Goal: Task Accomplishment & Management: Manage account settings

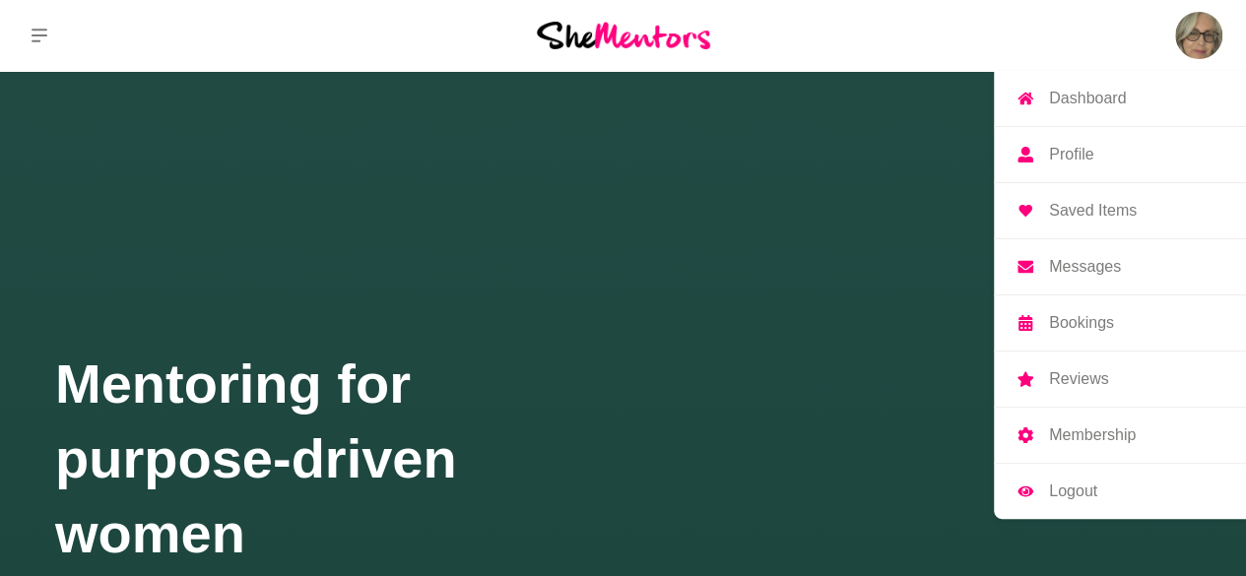
click at [1190, 40] on img at bounding box center [1198, 35] width 47 height 47
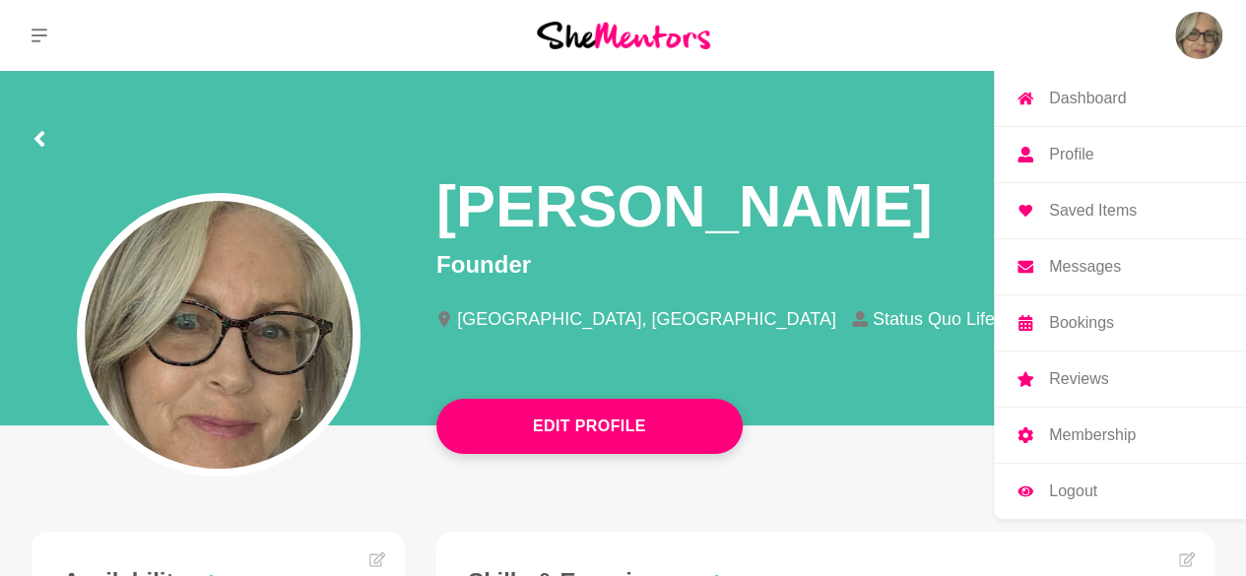
click at [1086, 267] on p "Messages" at bounding box center [1085, 267] width 72 height 16
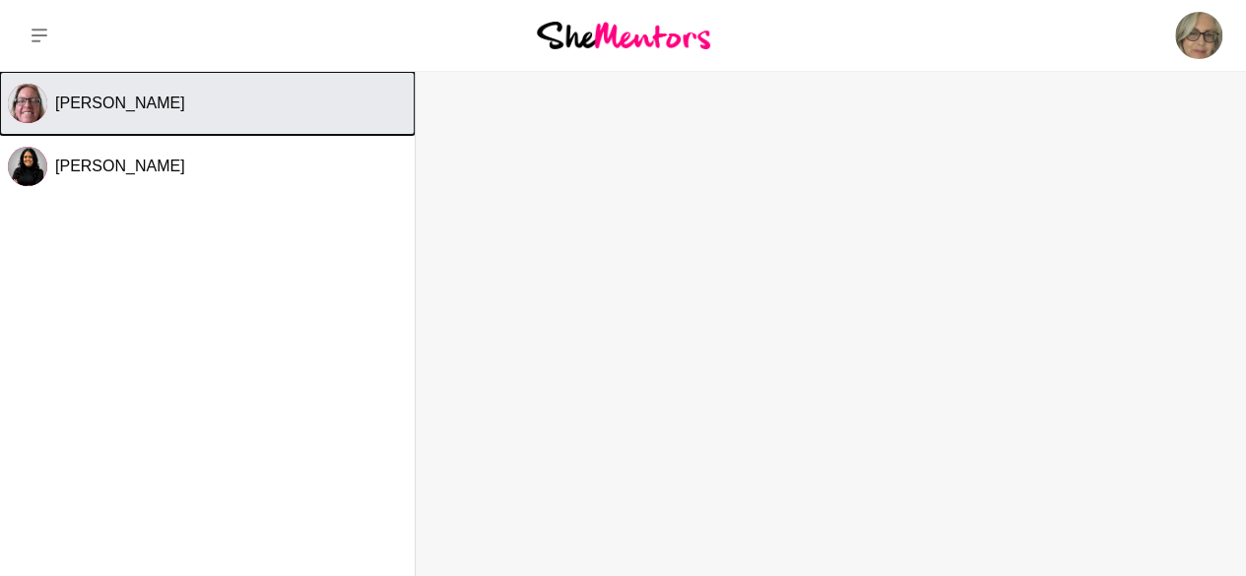
click at [79, 111] on span "[PERSON_NAME]" at bounding box center [120, 103] width 130 height 17
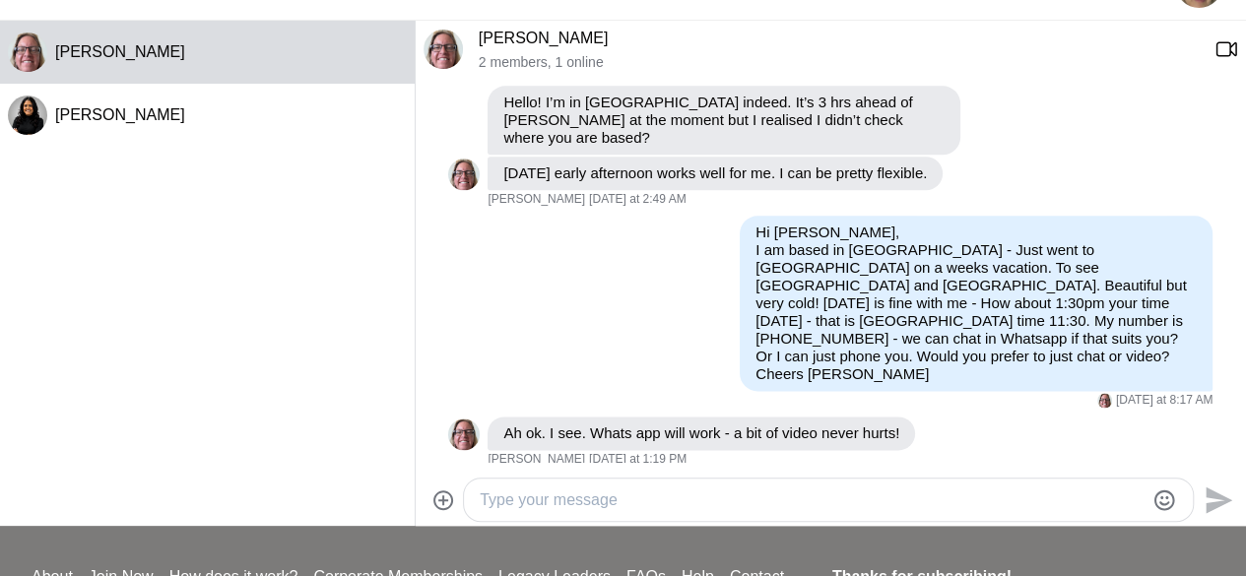
scroll to position [53, 0]
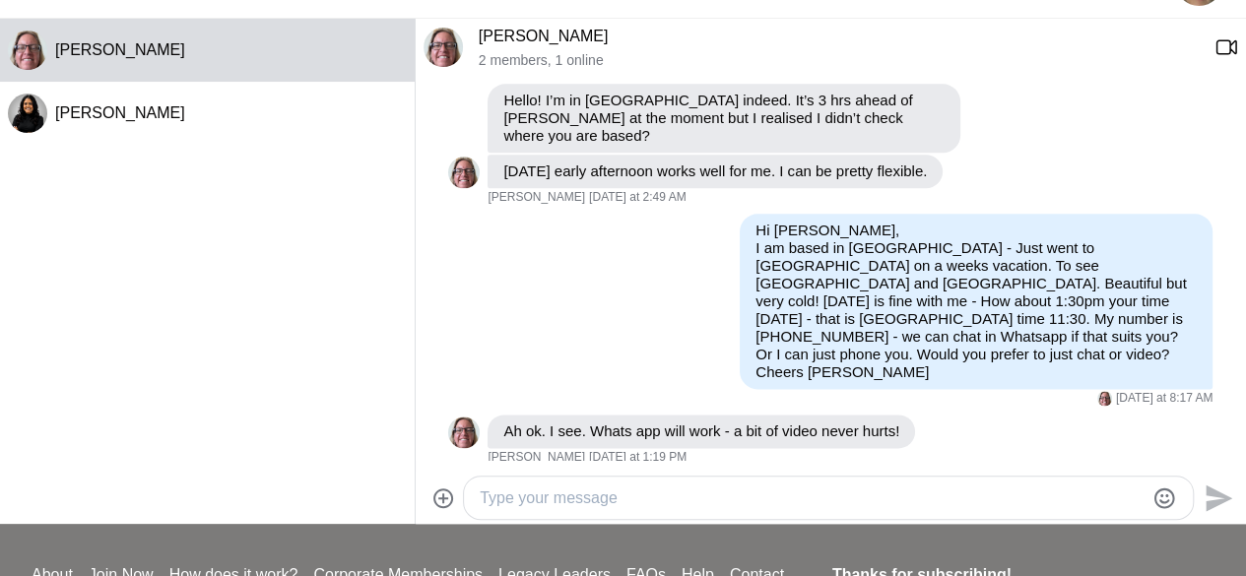
click at [550, 499] on textarea "Type your message" at bounding box center [812, 498] width 664 height 24
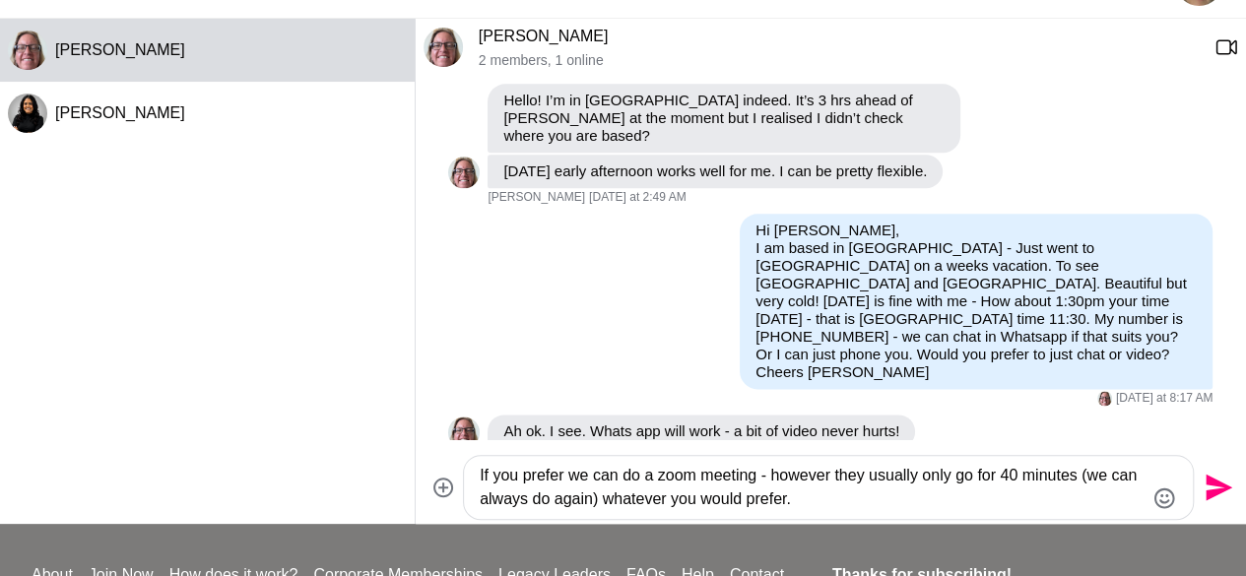
type textarea "If you prefer we can do a zoom meeting - however they usually only go for 40 mi…"
click at [1211, 490] on icon "Send" at bounding box center [1218, 488] width 27 height 27
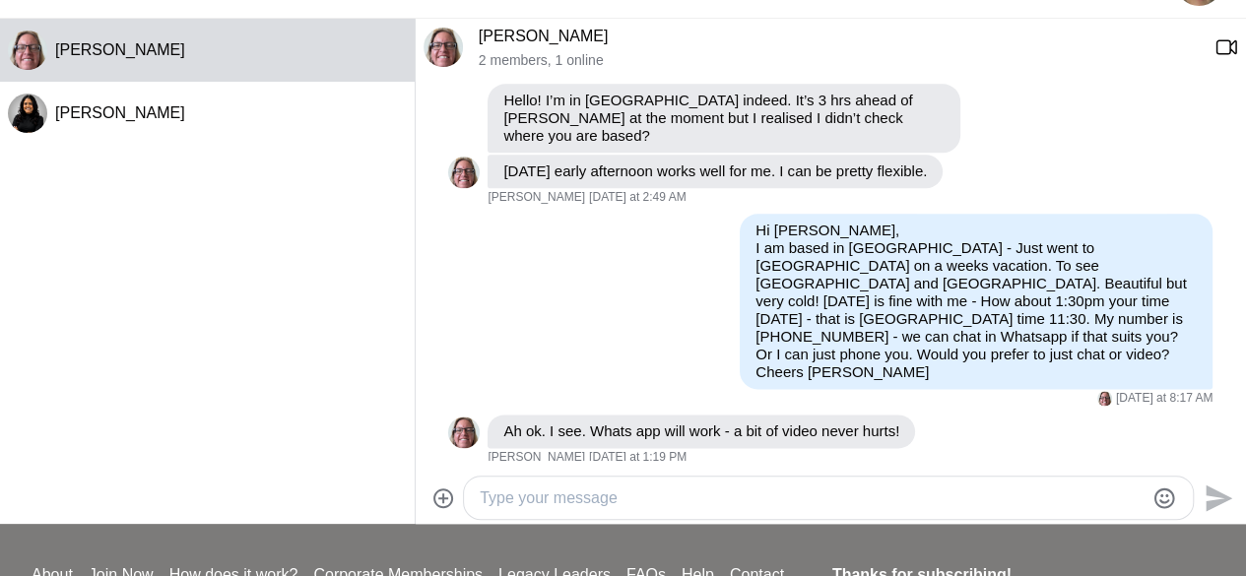
scroll to position [1290, 0]
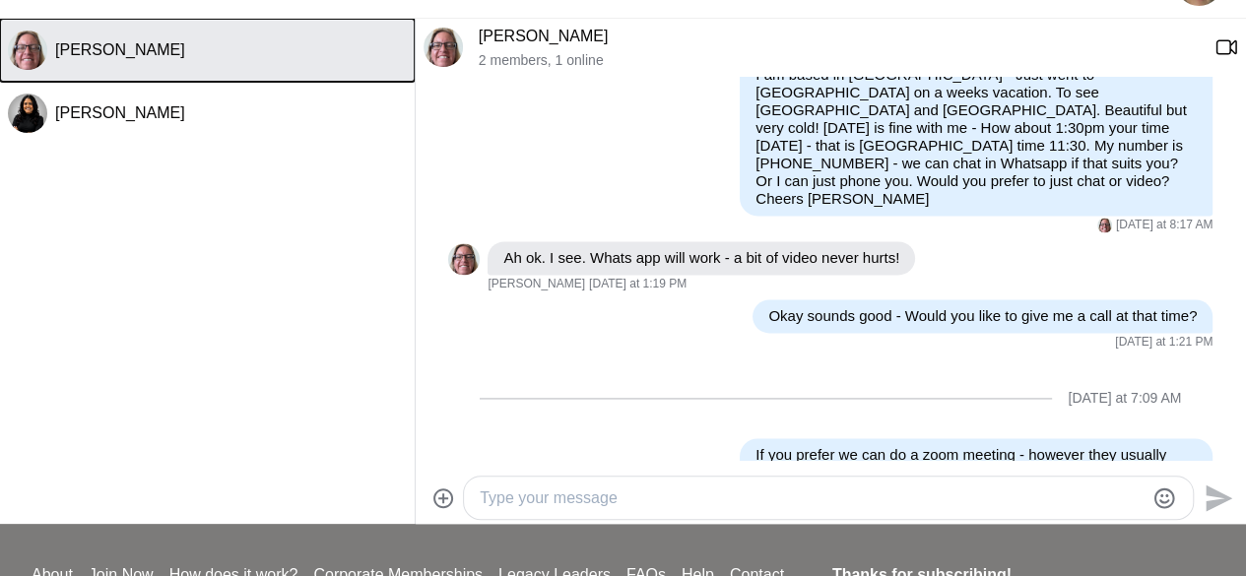
click at [75, 52] on span "[PERSON_NAME]" at bounding box center [120, 49] width 130 height 17
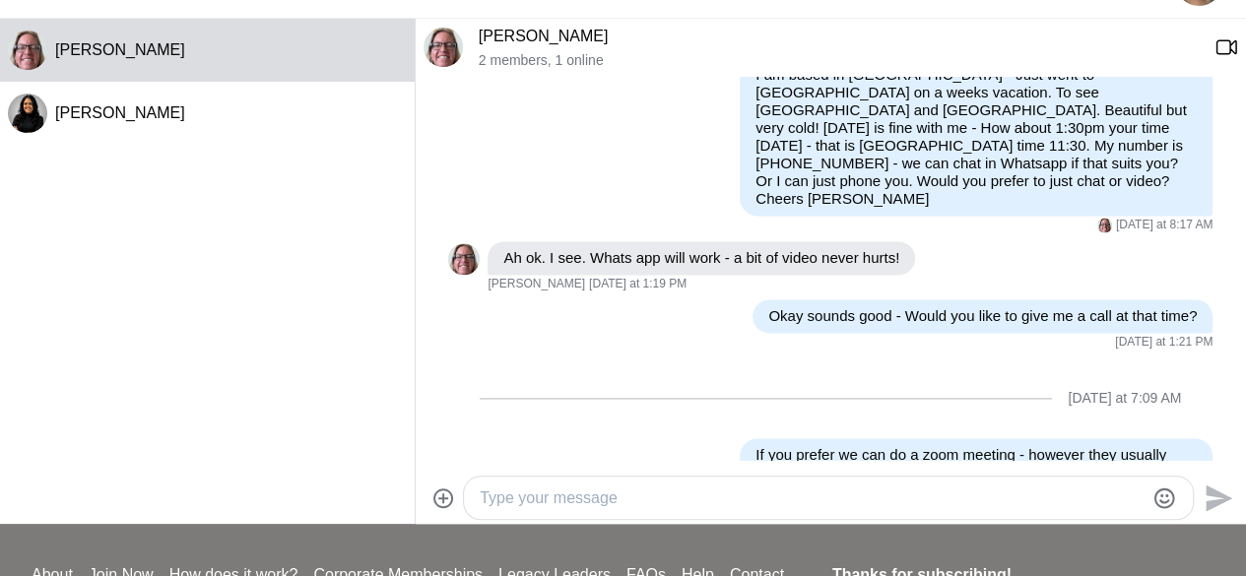
click at [488, 41] on link "[PERSON_NAME]" at bounding box center [544, 36] width 130 height 17
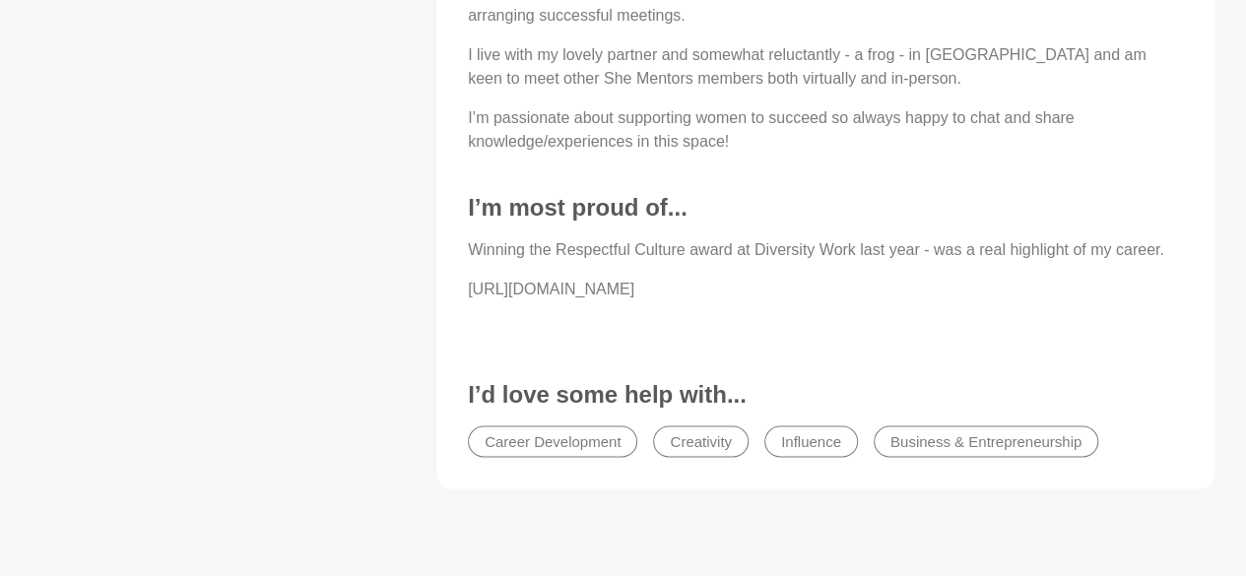
scroll to position [1444, 0]
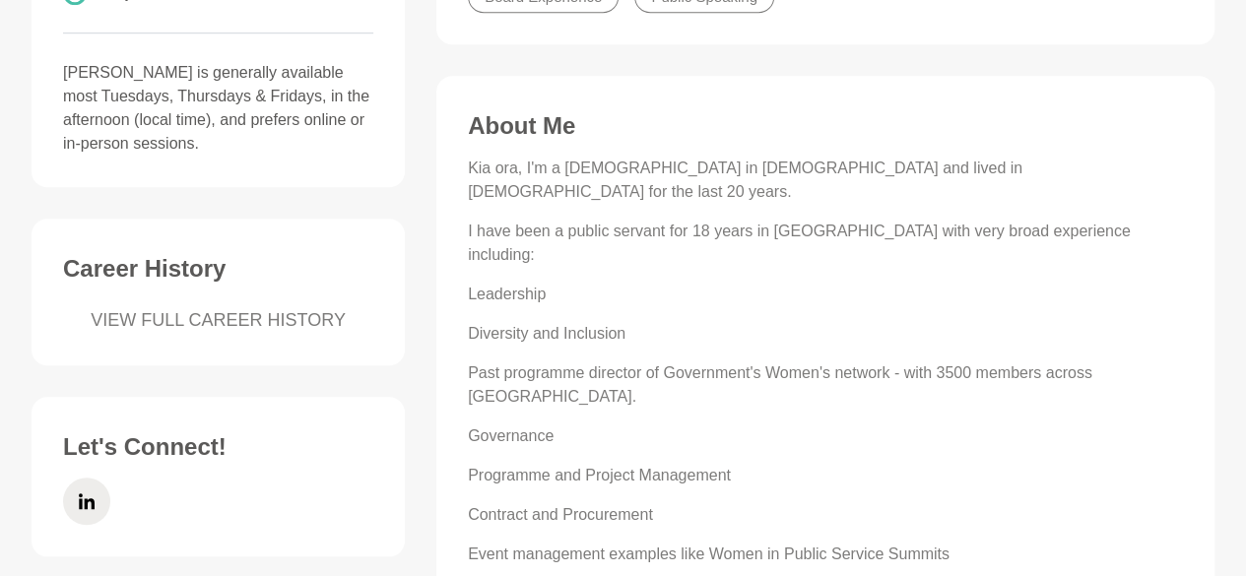
scroll to position [636, 0]
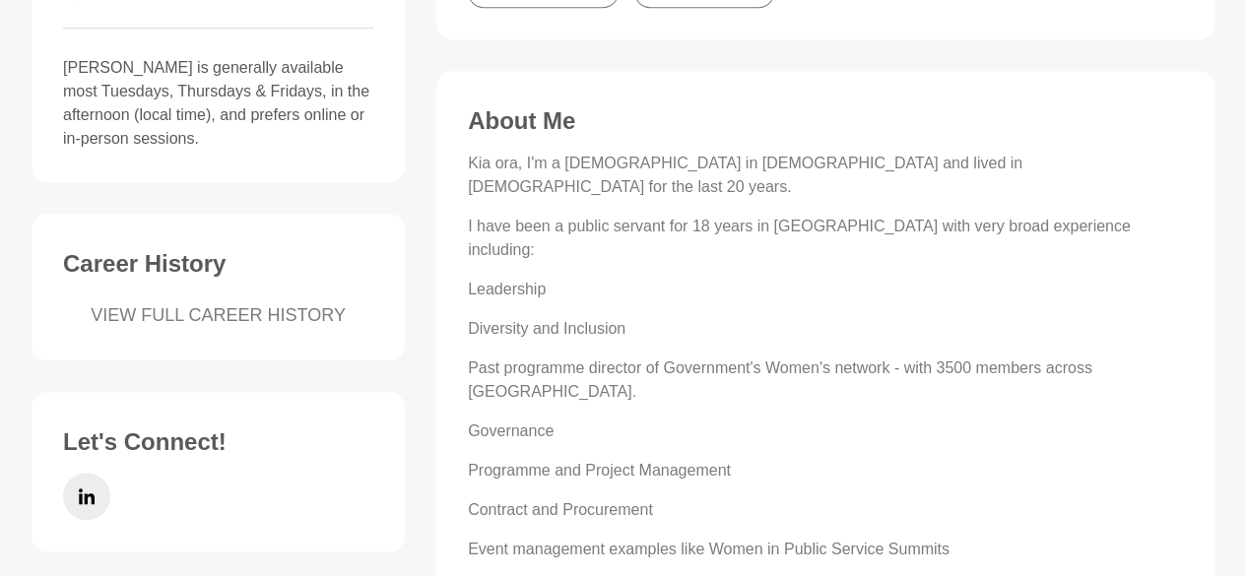
click at [468, 167] on p "Kia ora, I'm a [DEMOGRAPHIC_DATA] in [DEMOGRAPHIC_DATA] and lived in [DEMOGRAPH…" at bounding box center [825, 175] width 715 height 47
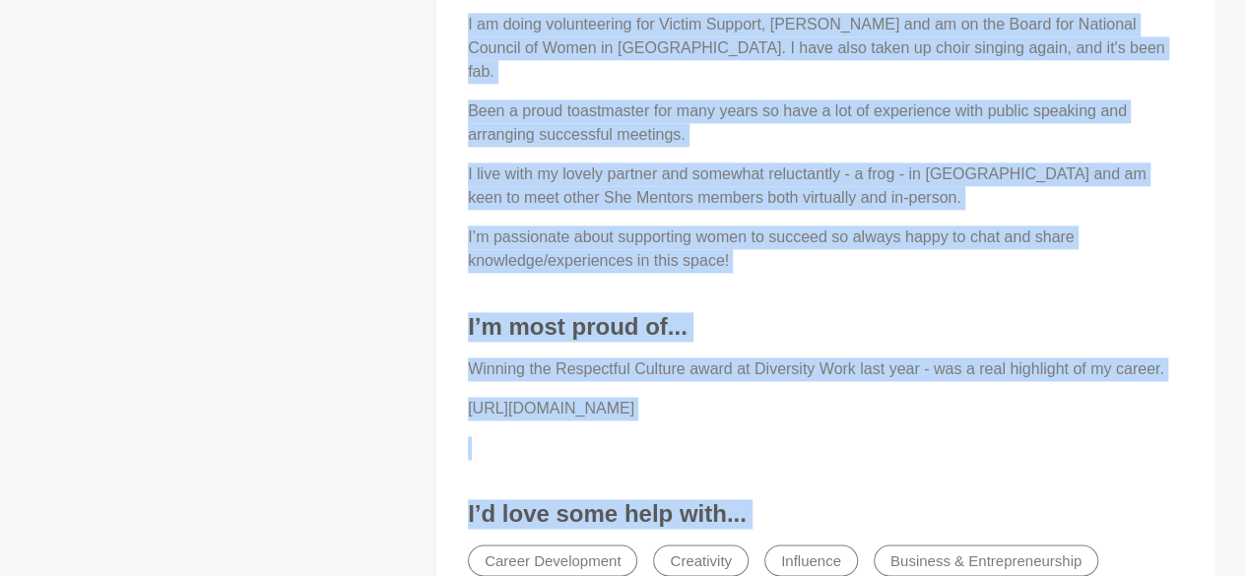
scroll to position [1346, 0]
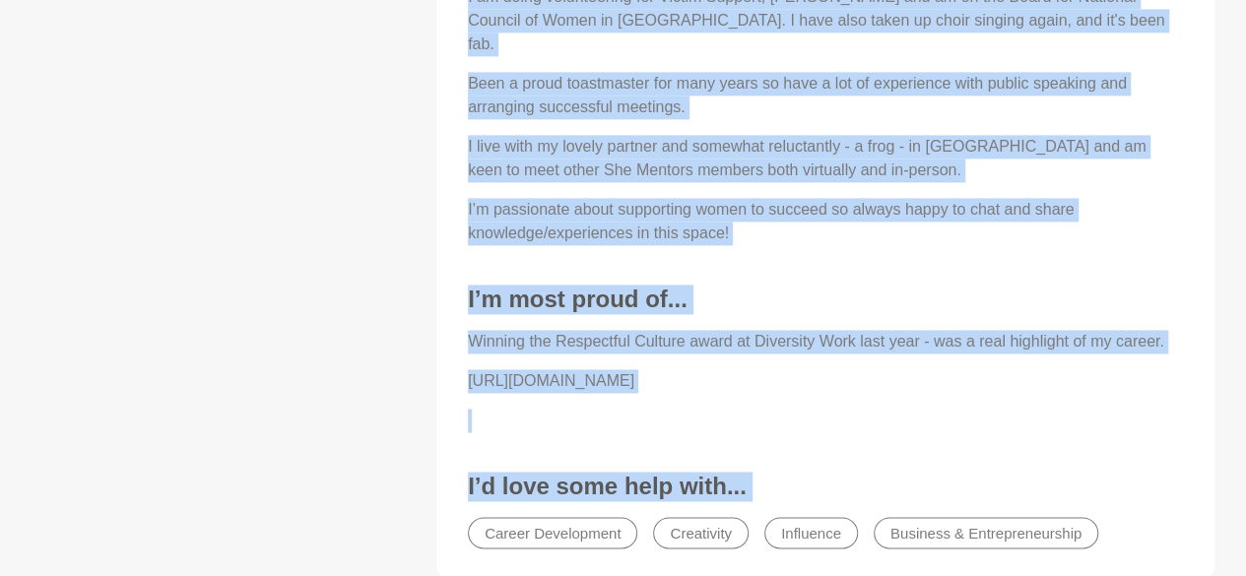
drag, startPoint x: 468, startPoint y: 167, endPoint x: 954, endPoint y: 353, distance: 520.5
copy div "Kia ora, I'm a [DEMOGRAPHIC_DATA] in [DEMOGRAPHIC_DATA] and lived in [DEMOGRAPH…"
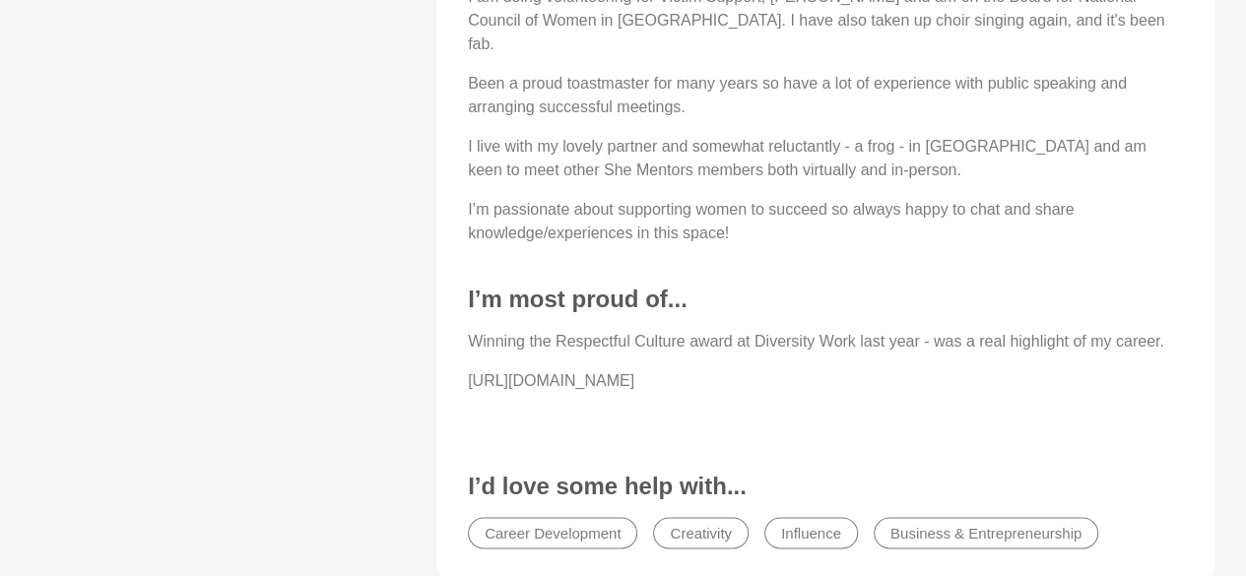
click at [865, 369] on p "[URL][DOMAIN_NAME]" at bounding box center [825, 381] width 715 height 24
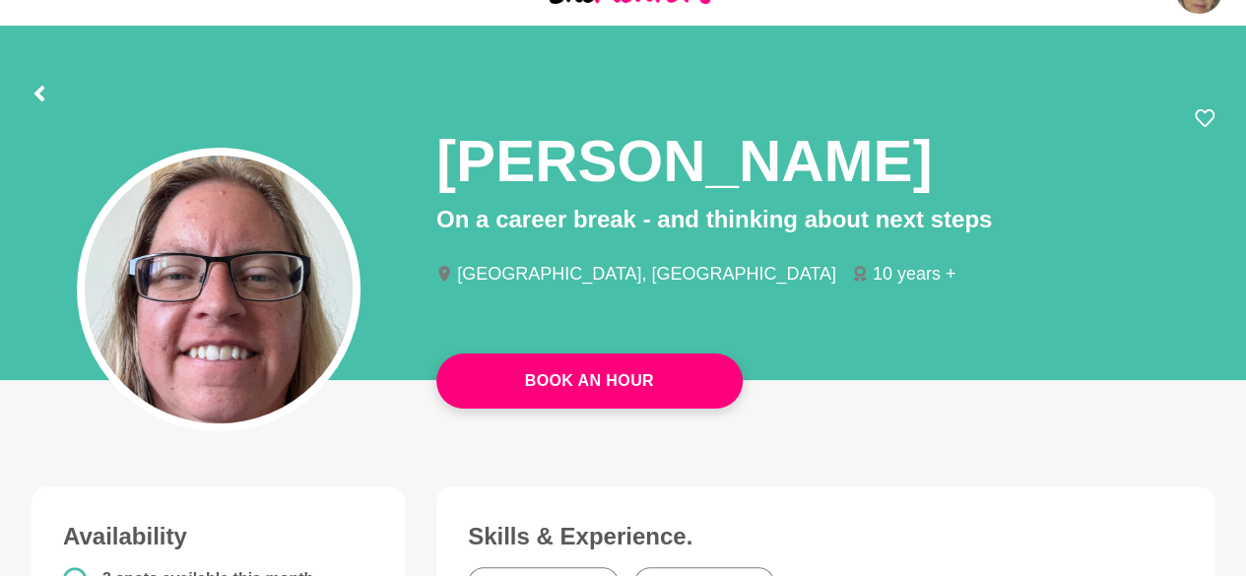
scroll to position [0, 0]
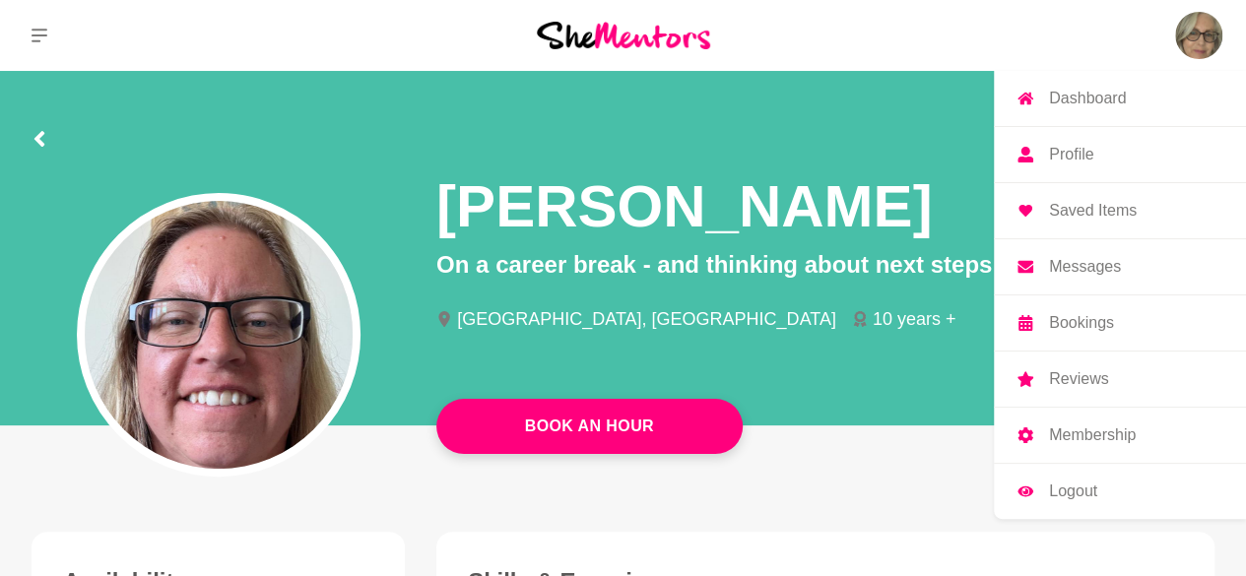
click at [1072, 152] on p "Profile" at bounding box center [1071, 155] width 44 height 16
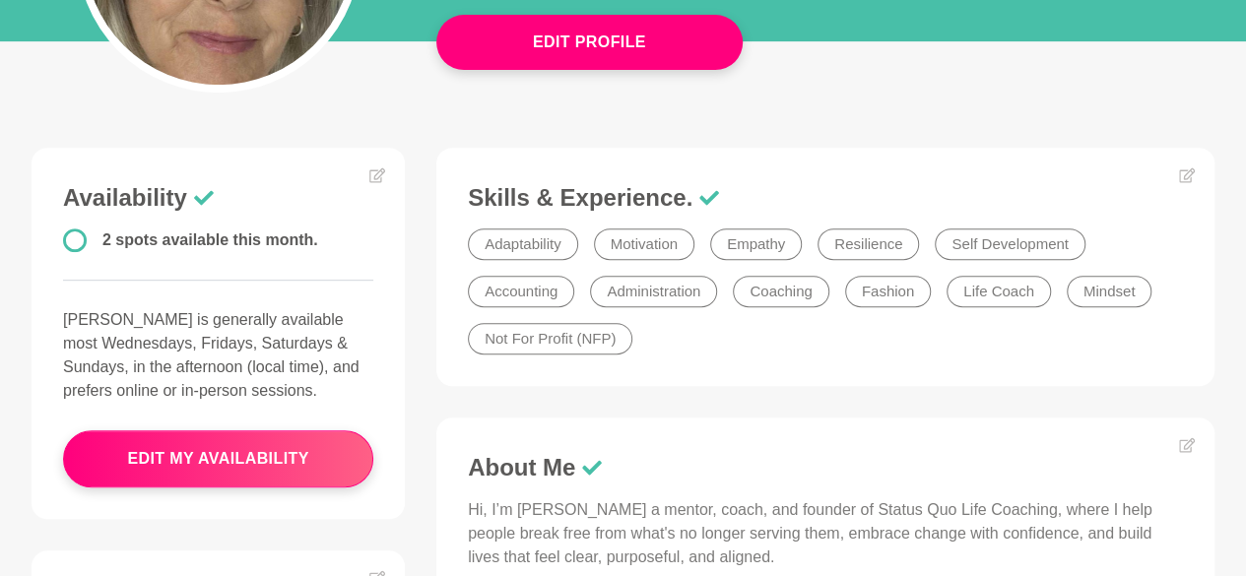
scroll to position [386, 0]
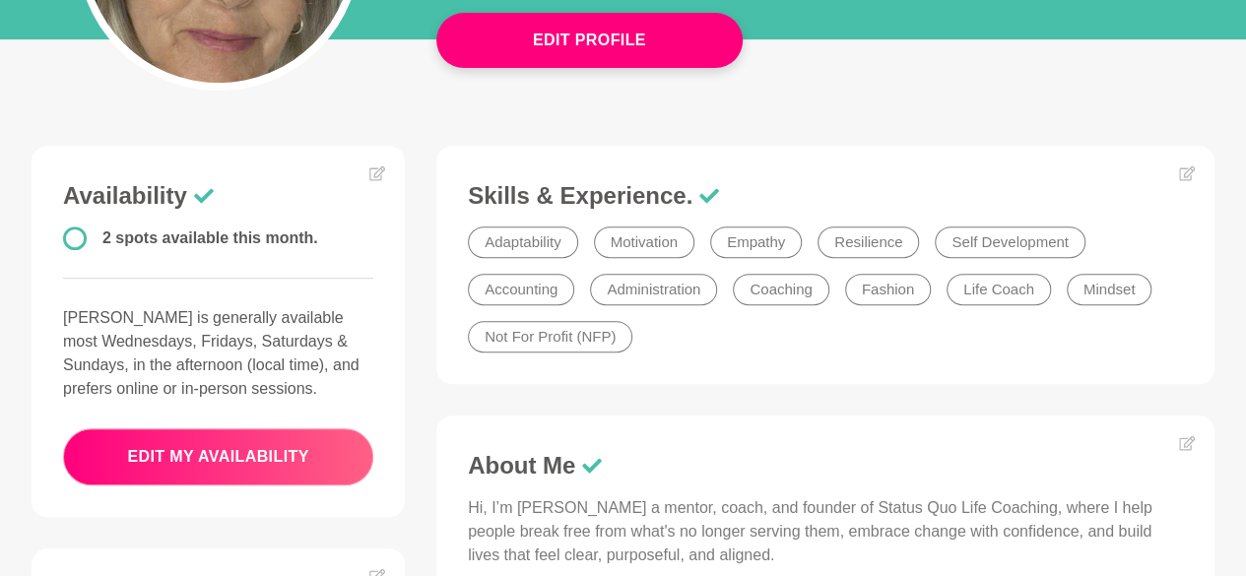
click at [236, 449] on button "edit my availability" at bounding box center [218, 456] width 310 height 57
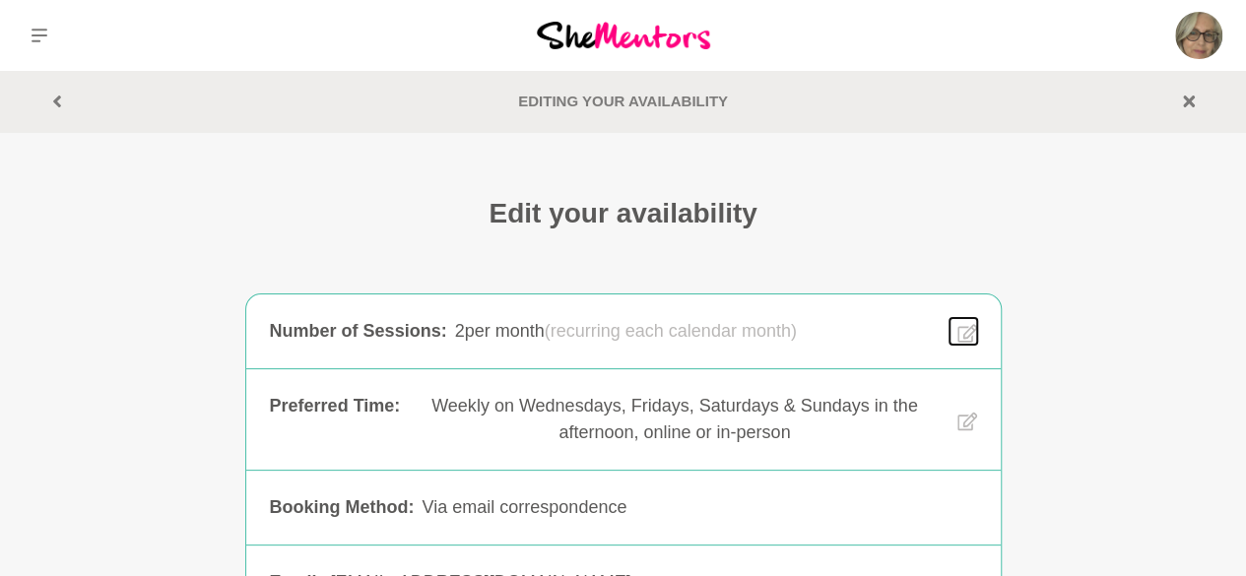
click at [966, 332] on icon at bounding box center [966, 333] width 20 height 19
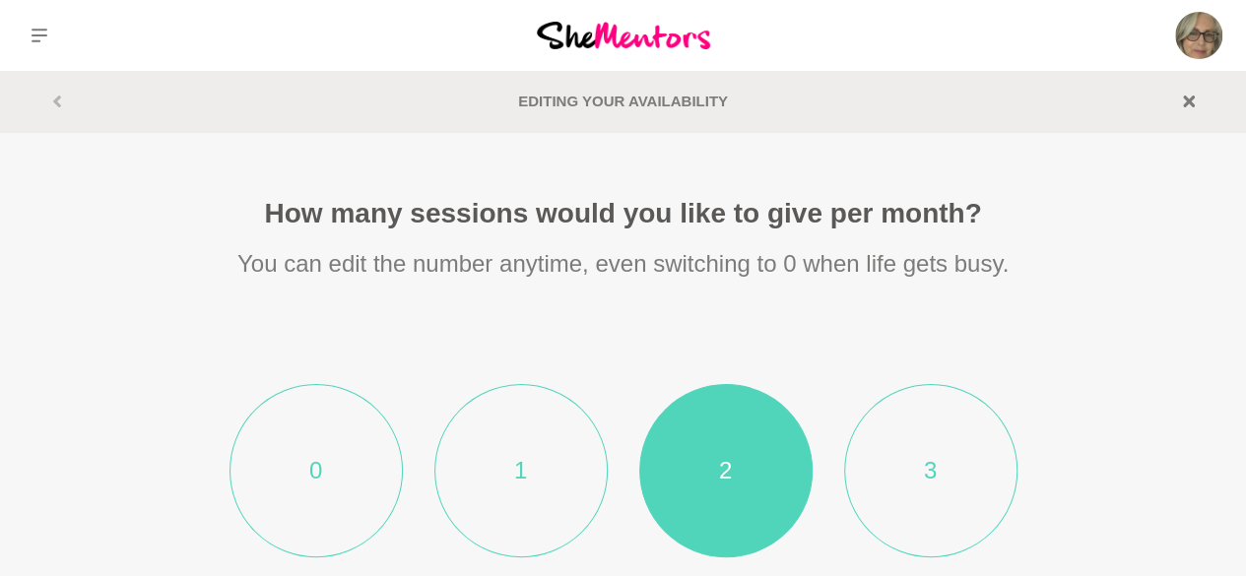
click at [896, 478] on li "3" at bounding box center [930, 470] width 173 height 173
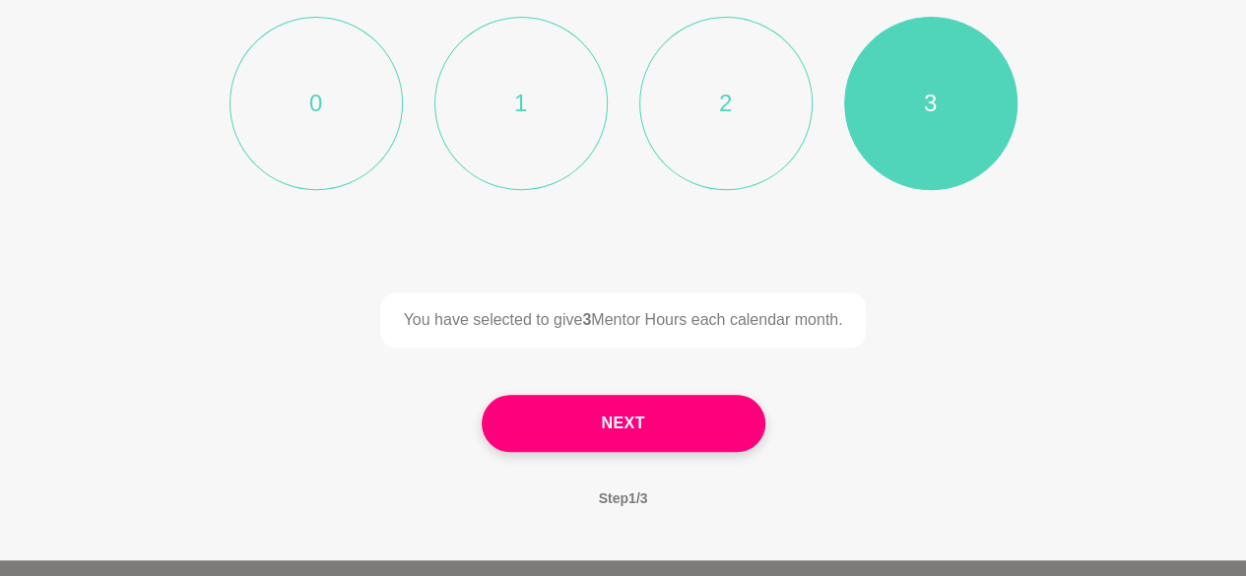
scroll to position [370, 0]
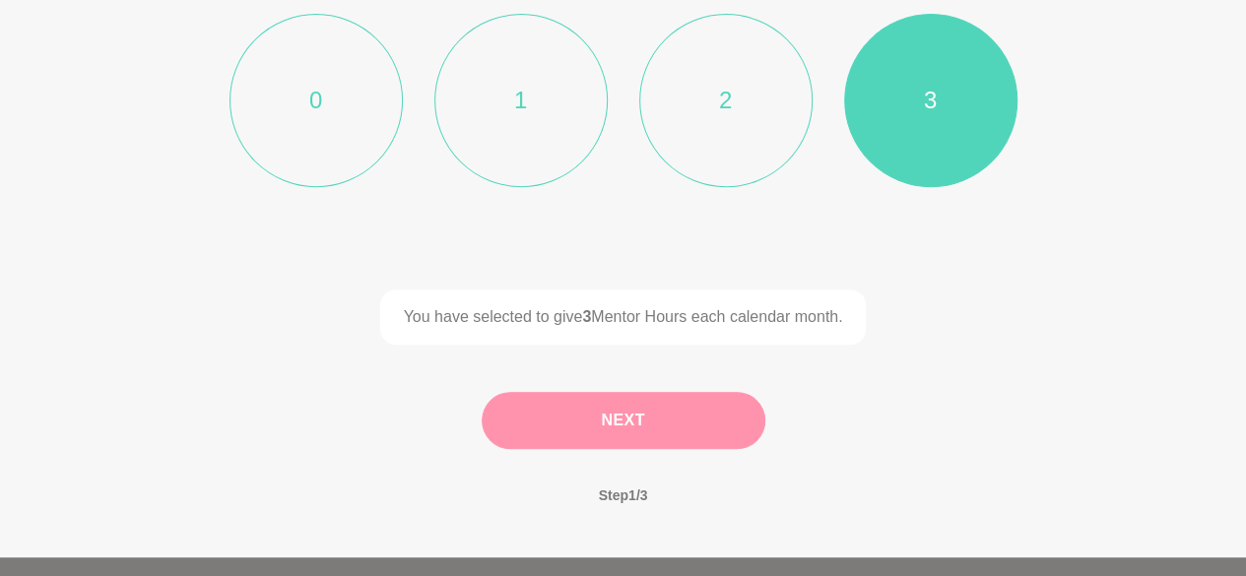
click at [641, 405] on button "Next" at bounding box center [624, 420] width 284 height 57
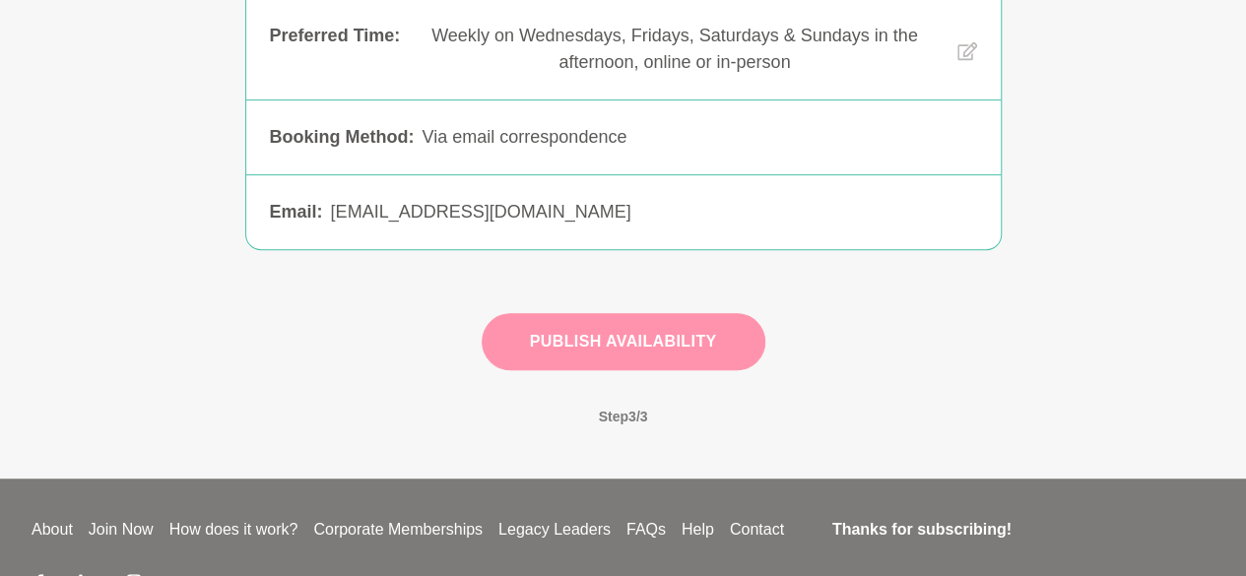
click at [679, 336] on button "Publish Availability" at bounding box center [624, 341] width 284 height 57
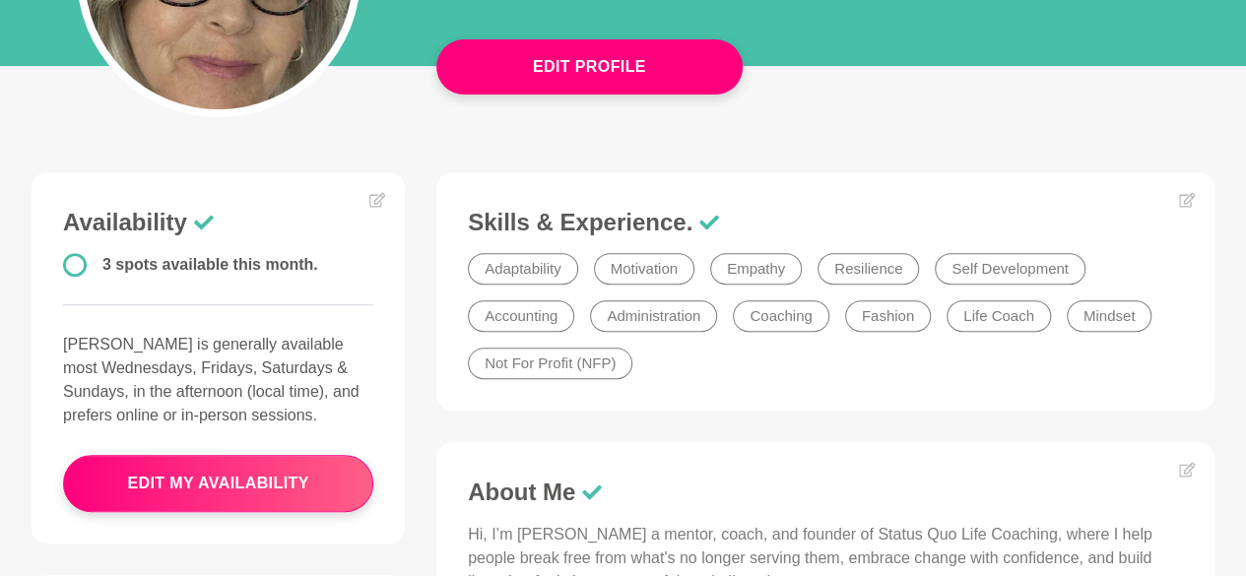
scroll to position [362, 0]
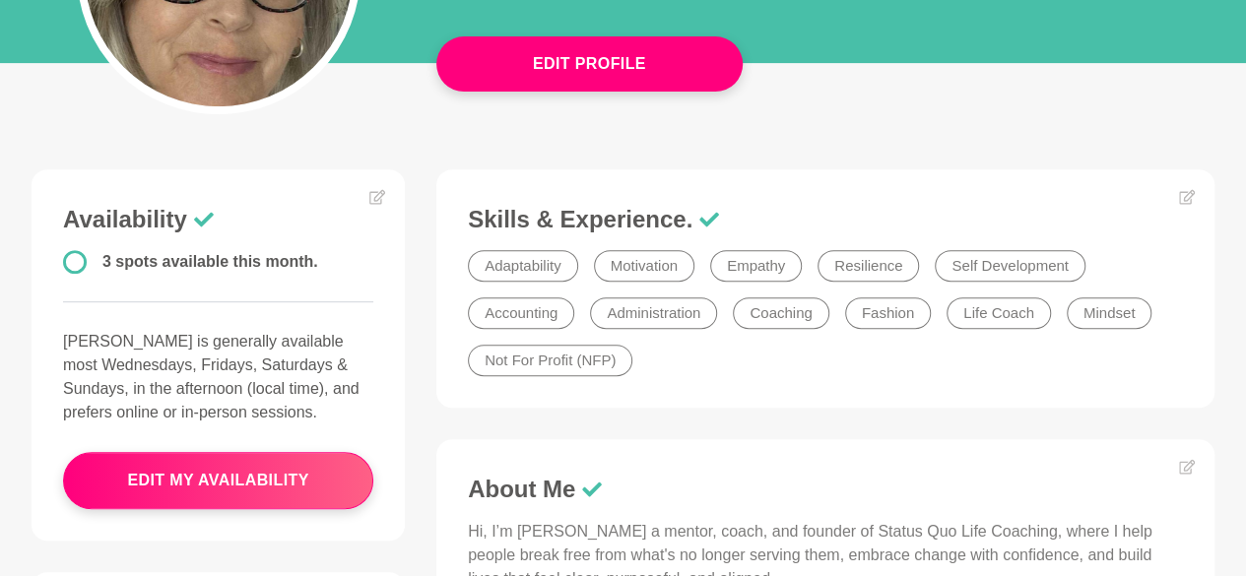
click at [1243, 149] on main "Edit Profile Edit profile [PERSON_NAME] Founder [GEOGRAPHIC_DATA], [GEOGRAPHIC_…" at bounding box center [623, 445] width 1246 height 1473
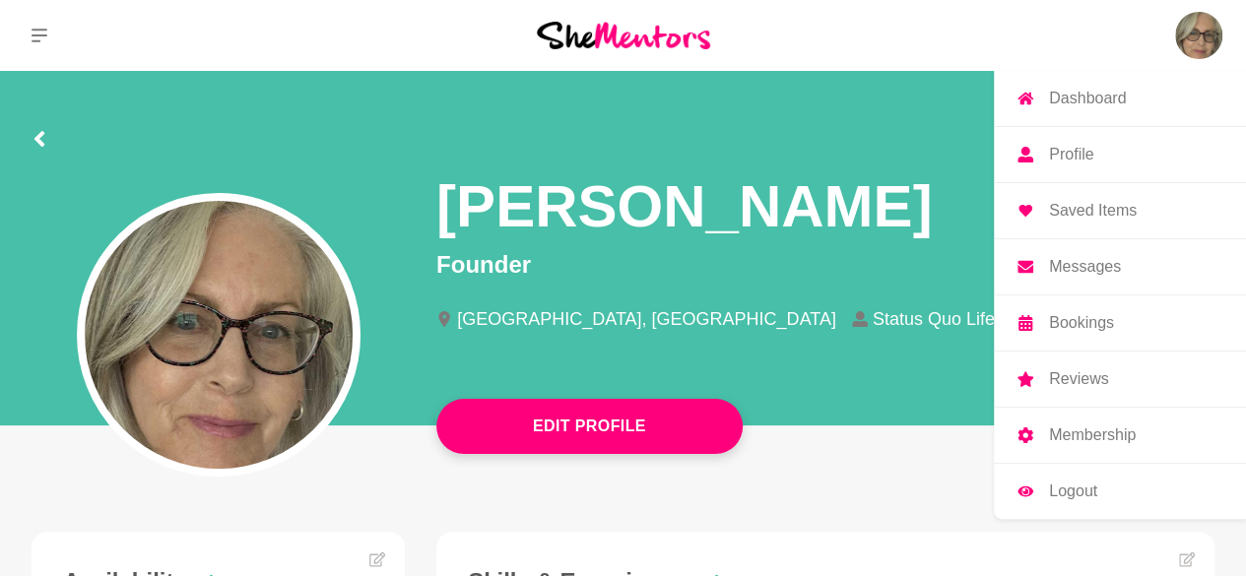
click at [1089, 267] on p "Messages" at bounding box center [1085, 267] width 72 height 16
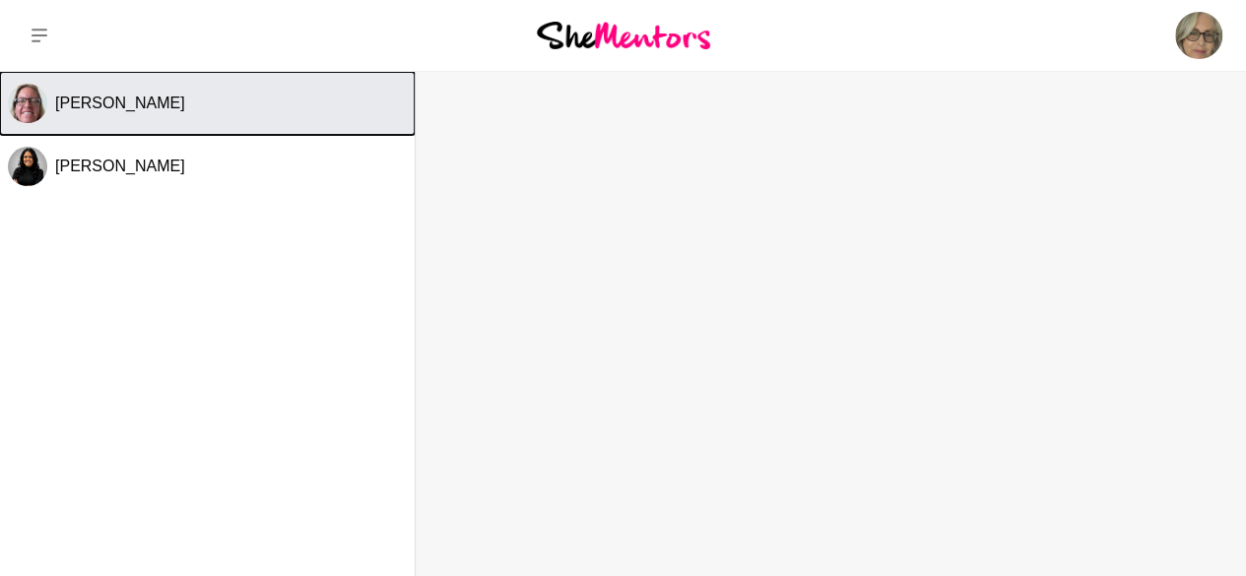
click at [83, 106] on span "[PERSON_NAME]" at bounding box center [120, 103] width 130 height 17
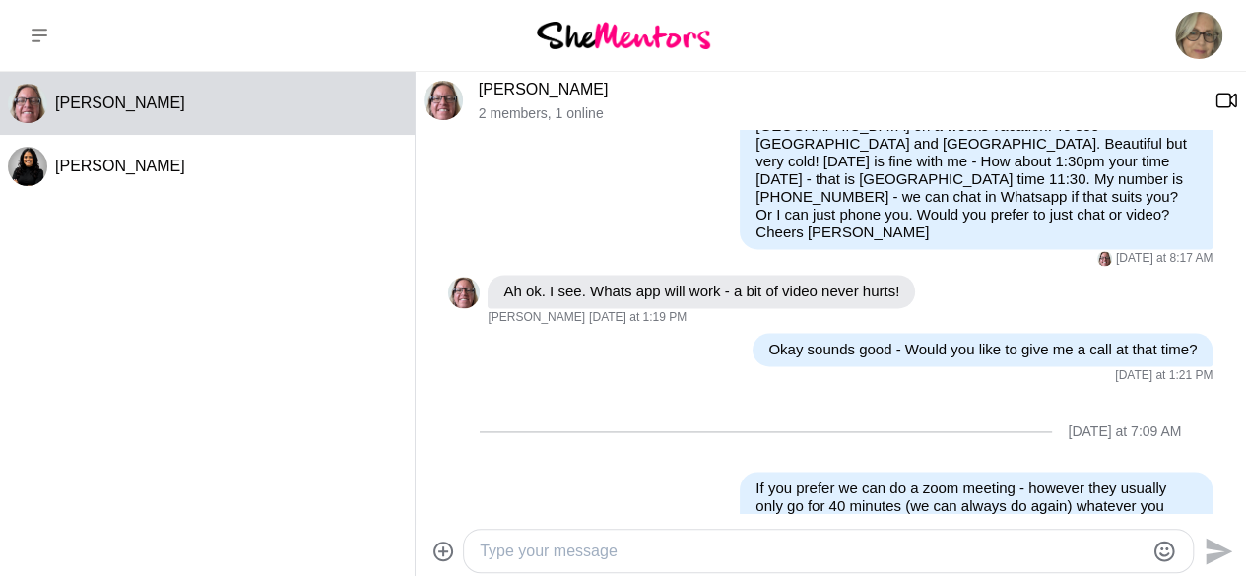
scroll to position [1290, 0]
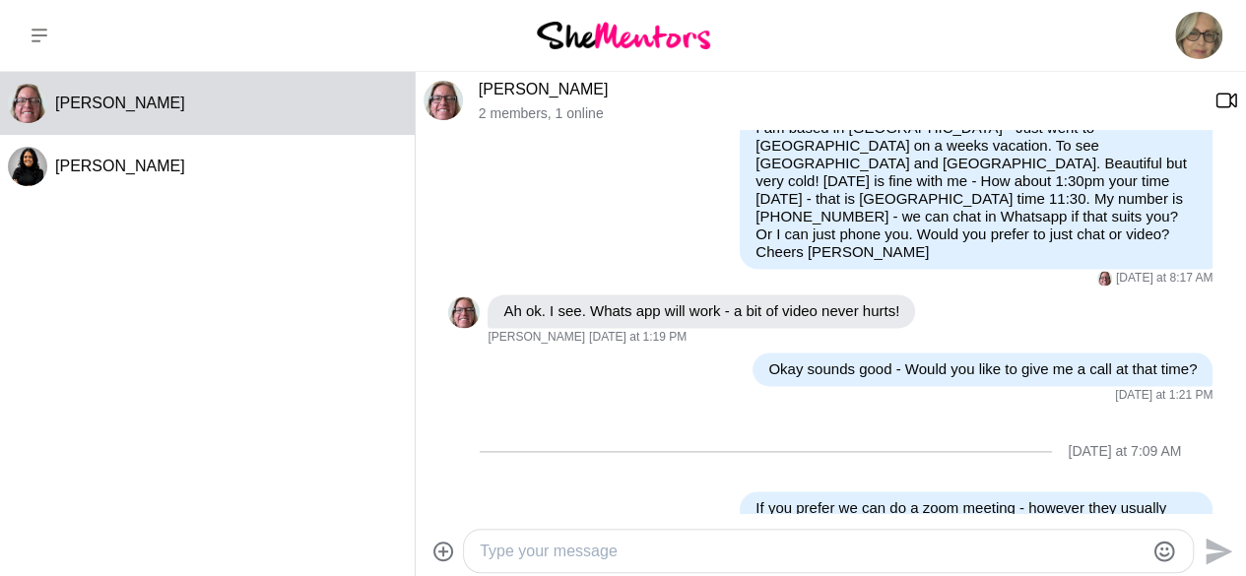
click at [497, 93] on link "[PERSON_NAME]" at bounding box center [544, 89] width 130 height 17
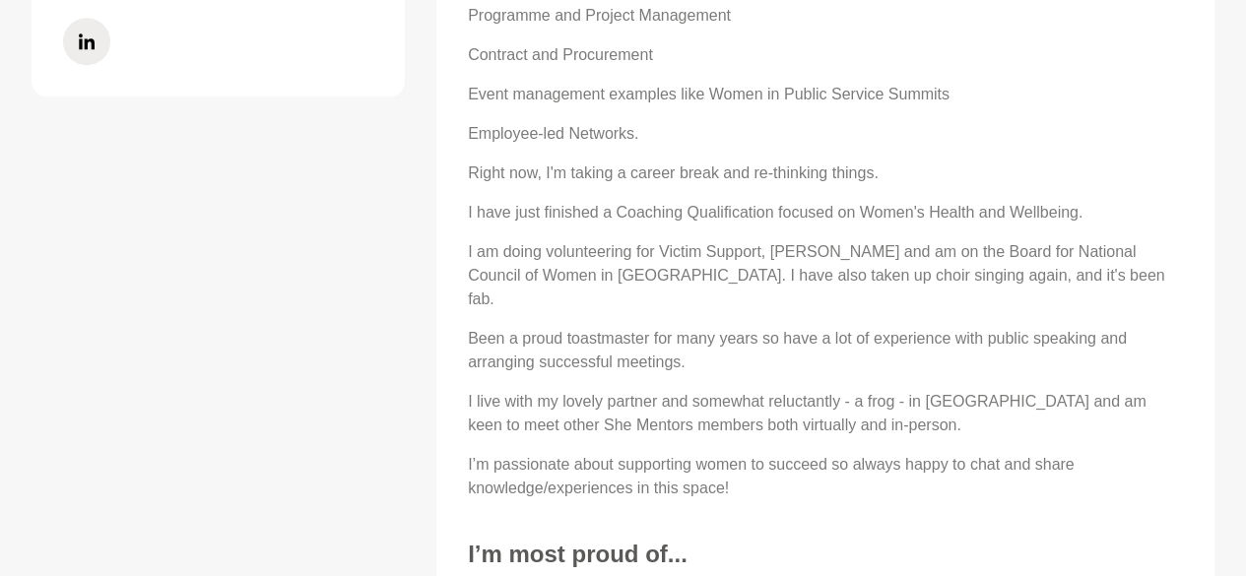
scroll to position [1101, 0]
